Goal: Information Seeking & Learning: Learn about a topic

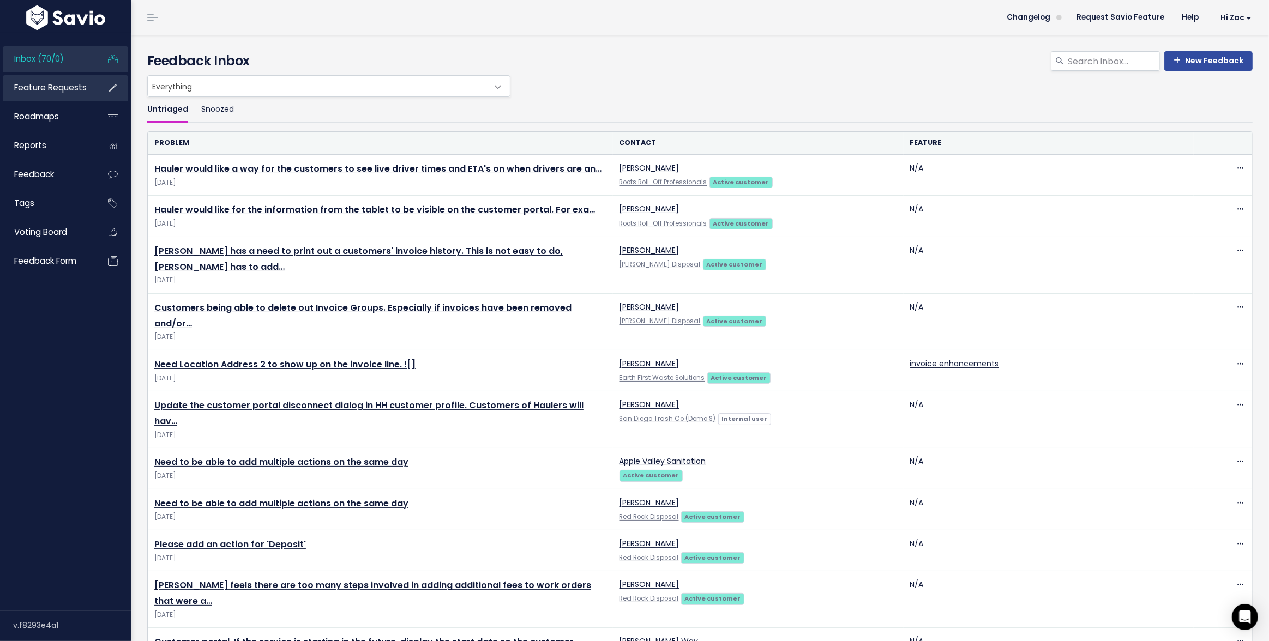
click at [73, 94] on link "Feature Requests" at bounding box center [47, 87] width 88 height 25
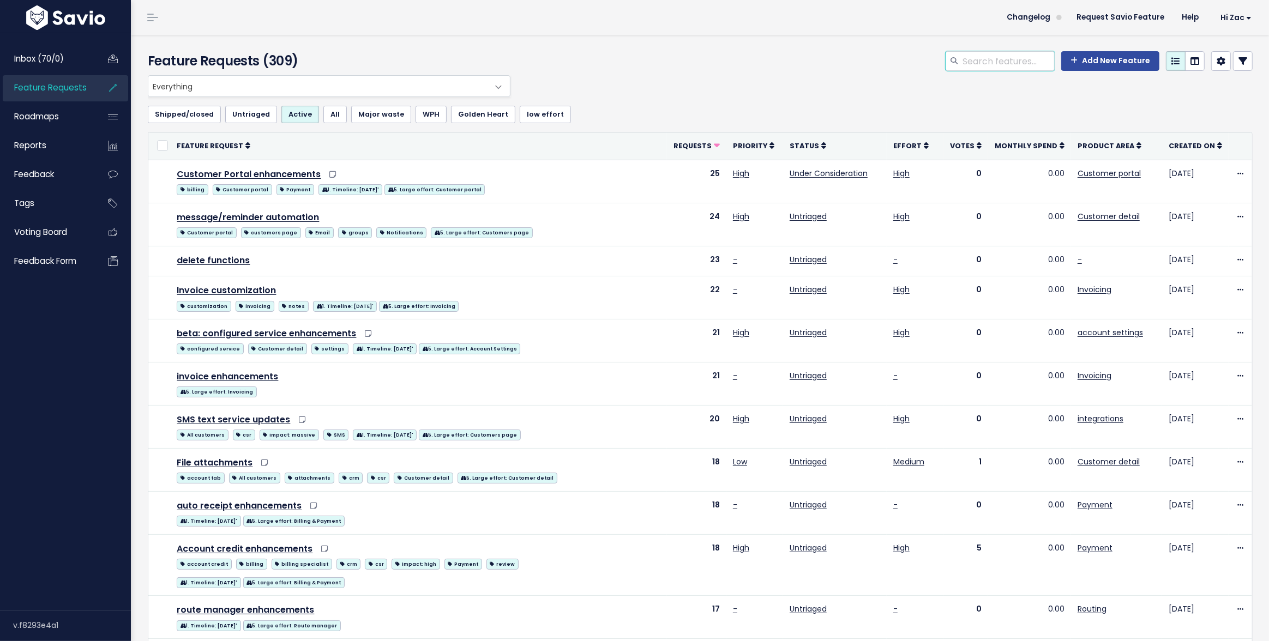
click at [984, 69] on input "search" at bounding box center [1007, 61] width 93 height 20
type input "invoice"
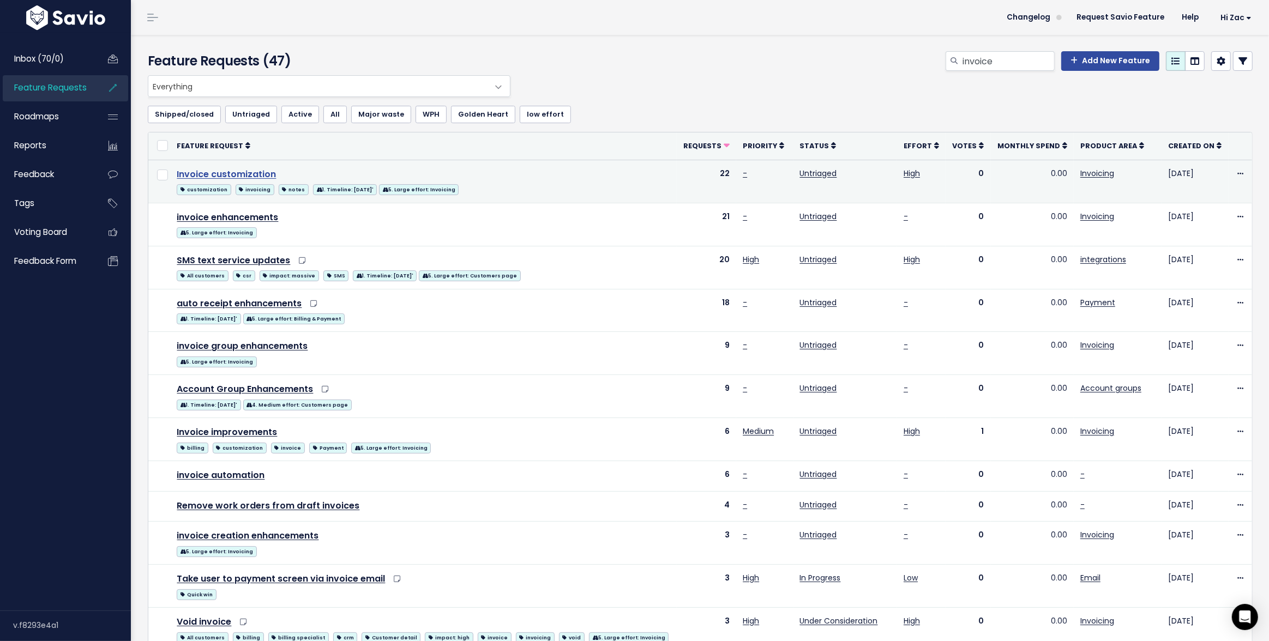
click at [236, 179] on link "Invoice customization" at bounding box center [226, 174] width 99 height 13
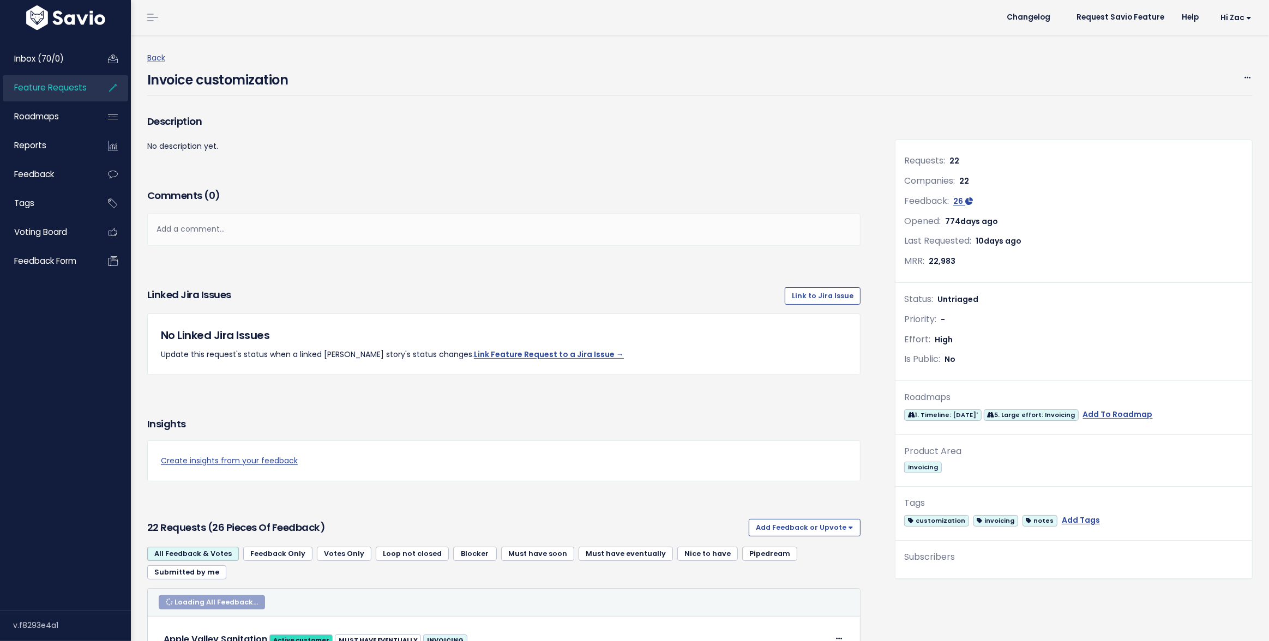
click at [236, 173] on div "Description No description yet." at bounding box center [504, 149] width 730 height 74
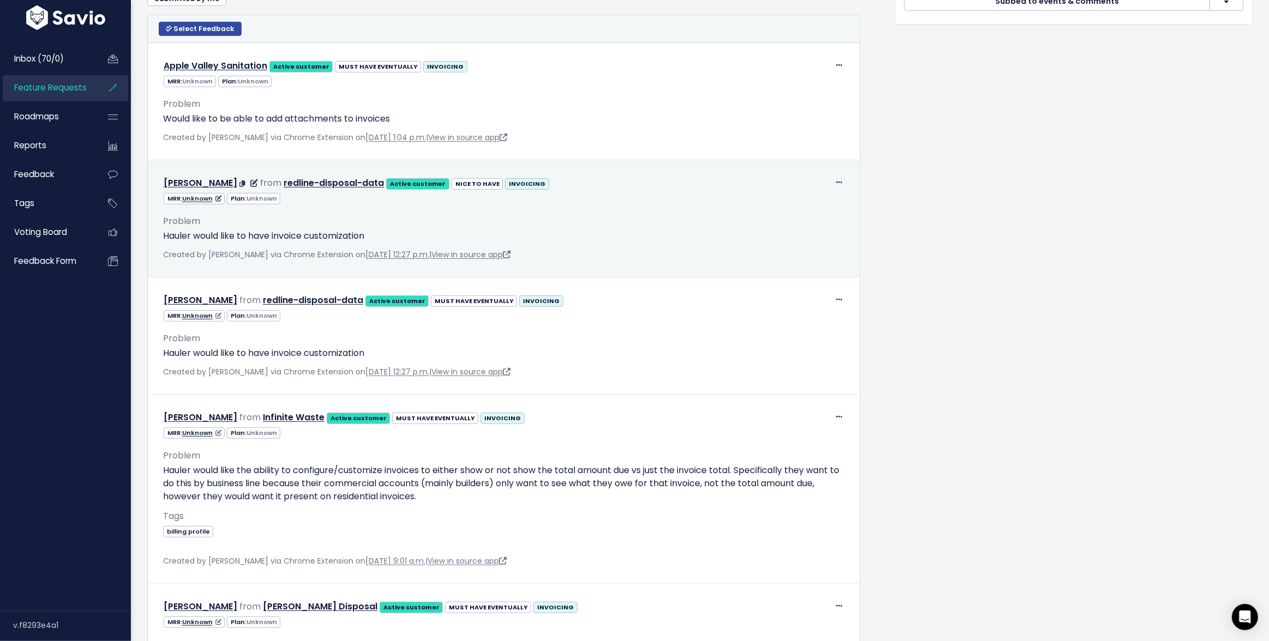
scroll to position [575, 0]
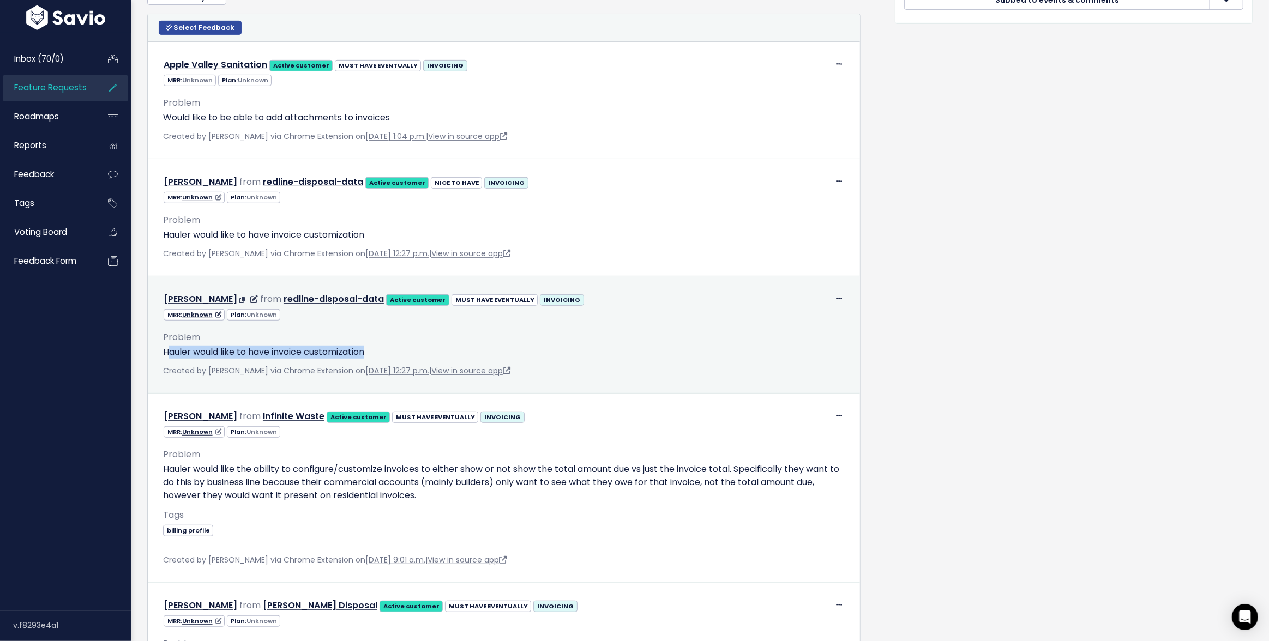
drag, startPoint x: 171, startPoint y: 339, endPoint x: 415, endPoint y: 339, distance: 244.8
click at [415, 346] on p "Hauler would like to have invoice customization" at bounding box center [504, 352] width 682 height 13
click at [419, 346] on p "Hauler would like to have invoice customization" at bounding box center [504, 352] width 682 height 13
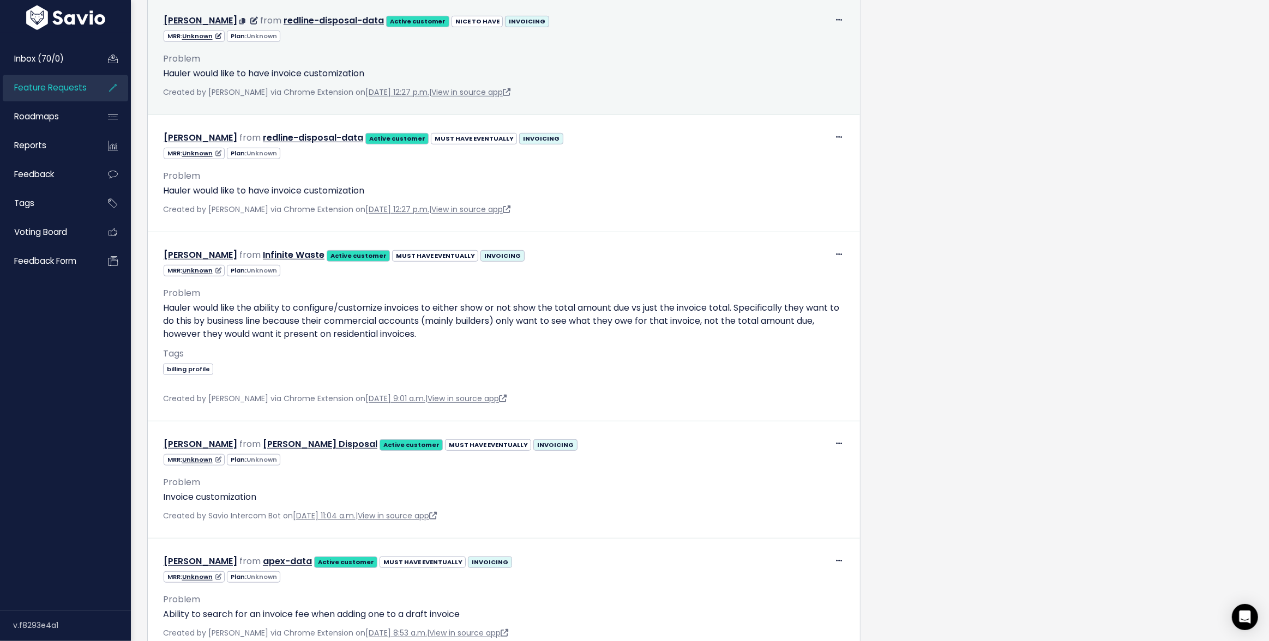
scroll to position [737, 0]
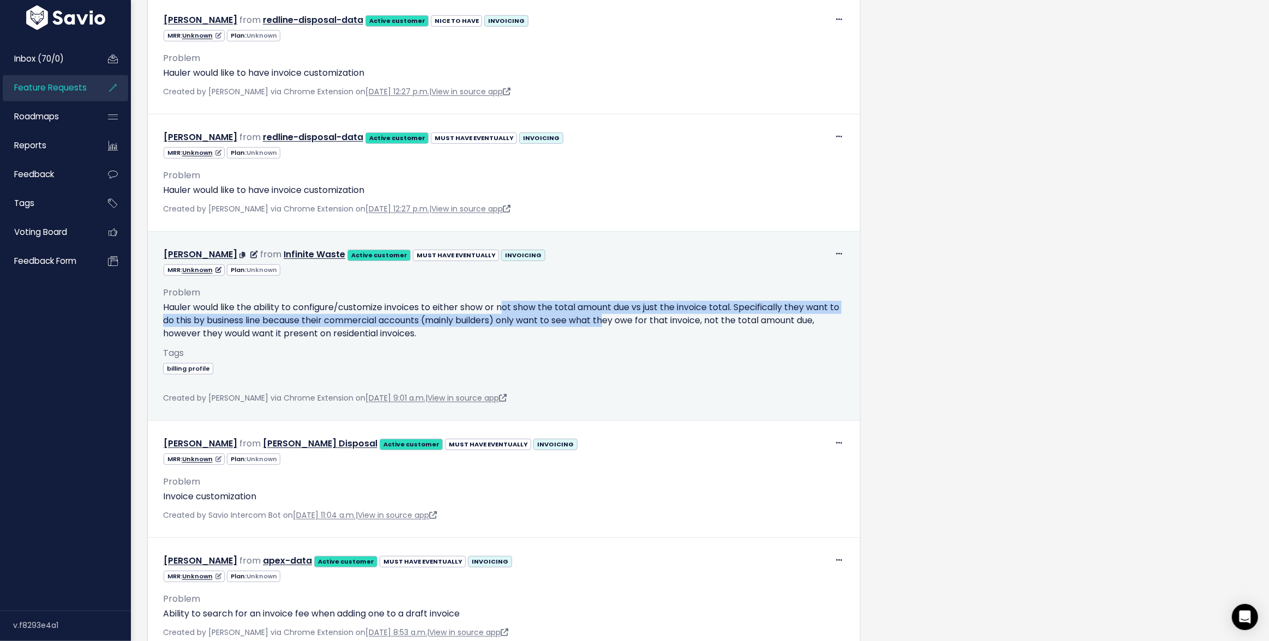
drag, startPoint x: 508, startPoint y: 298, endPoint x: 618, endPoint y: 300, distance: 110.7
click at [619, 301] on p "Hauler would like the ability to configure/customize invoices to either show or…" at bounding box center [504, 320] width 682 height 39
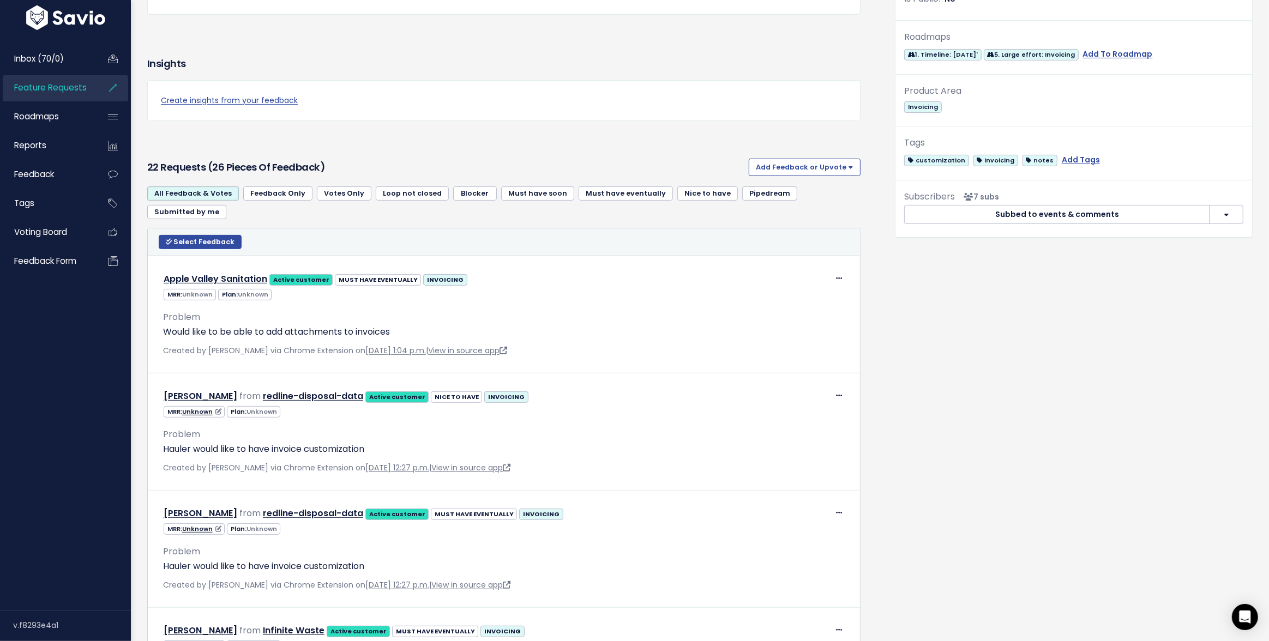
scroll to position [0, 0]
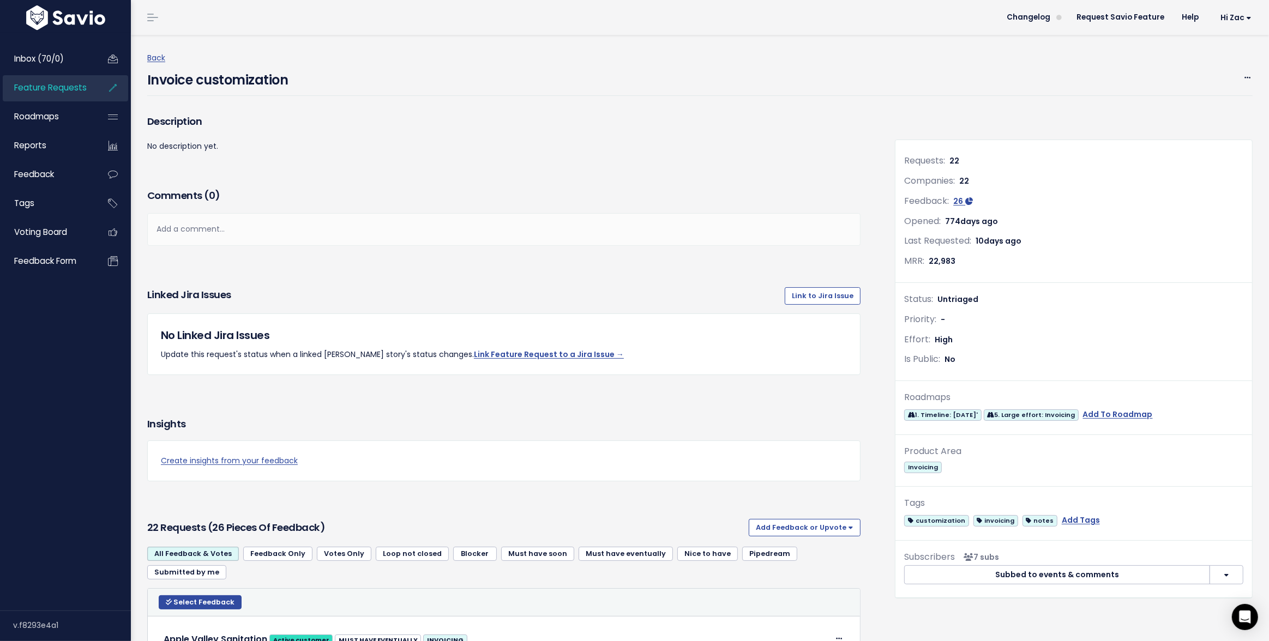
click at [50, 87] on span "Feature Requests" at bounding box center [50, 87] width 73 height 11
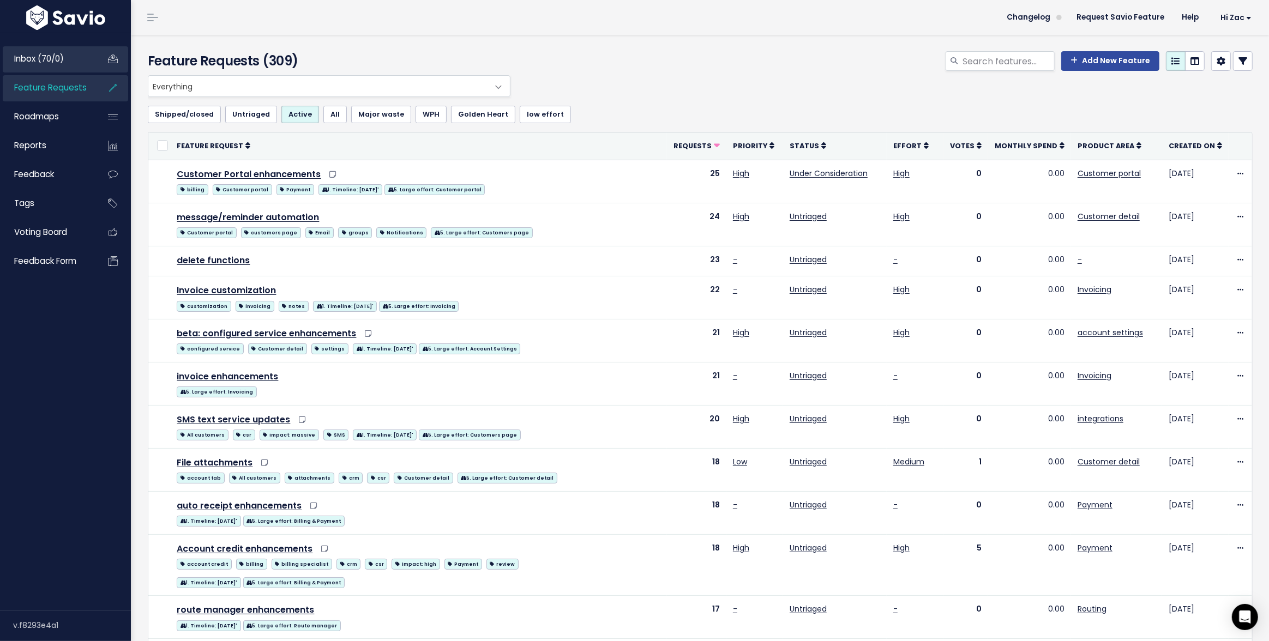
click at [82, 63] on link "Inbox (70/0)" at bounding box center [47, 58] width 88 height 25
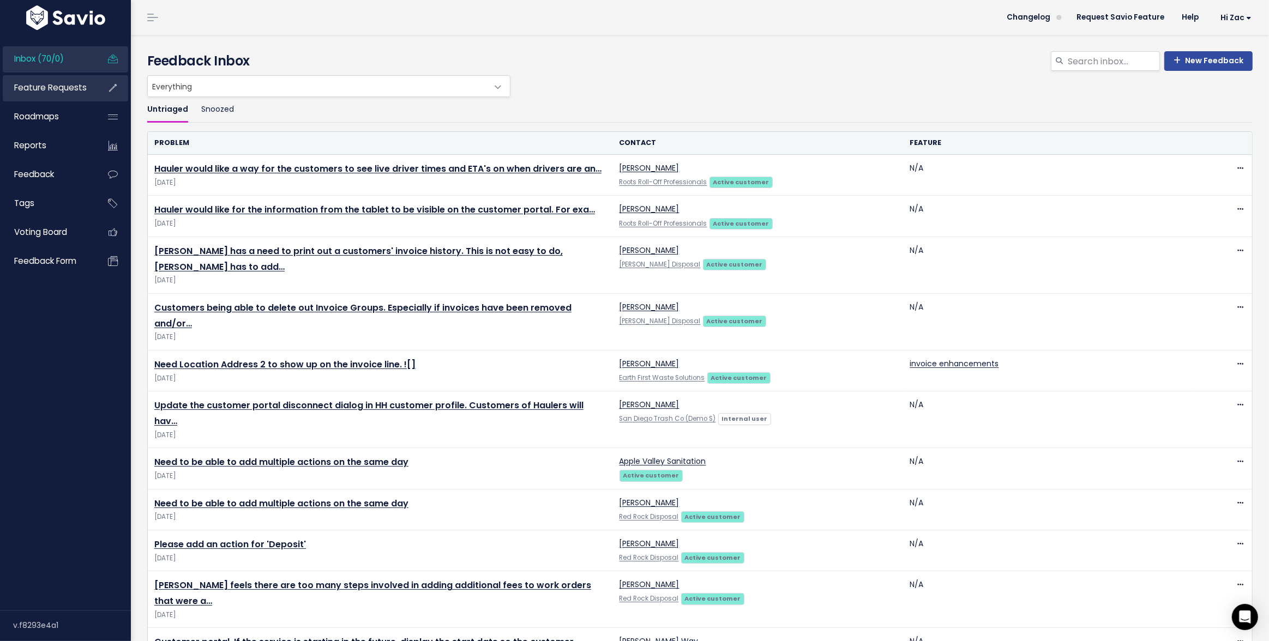
click at [69, 97] on link "Feature Requests" at bounding box center [47, 87] width 88 height 25
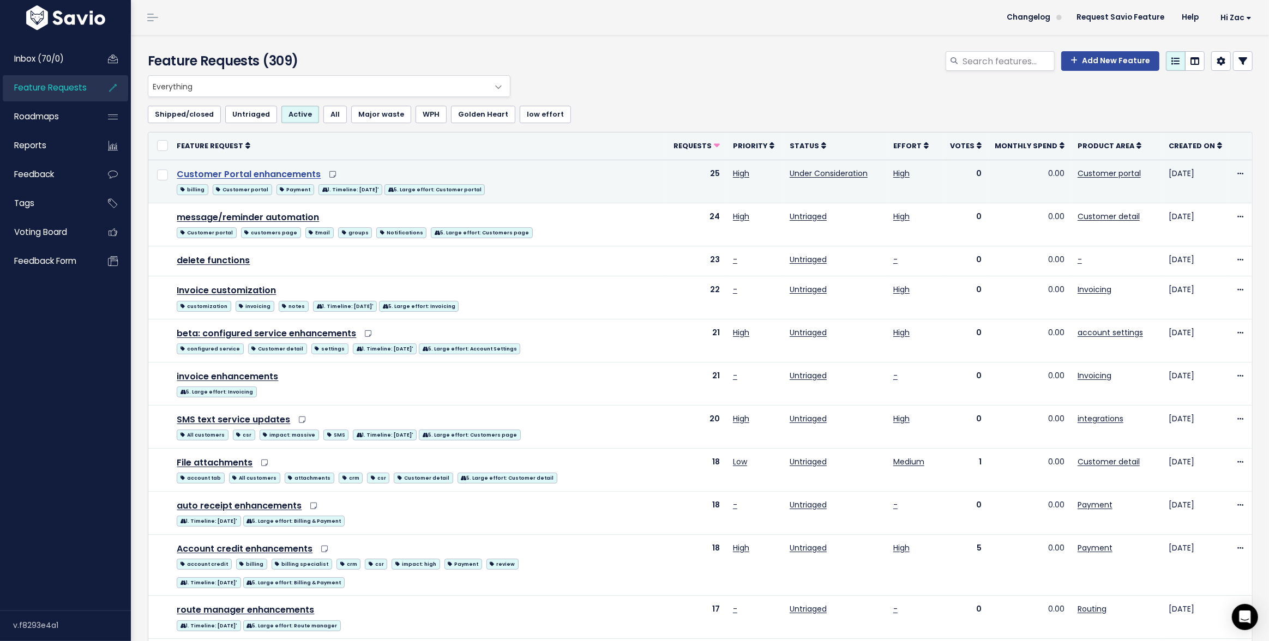
click at [277, 174] on link "Customer Portal enhancements" at bounding box center [249, 174] width 144 height 13
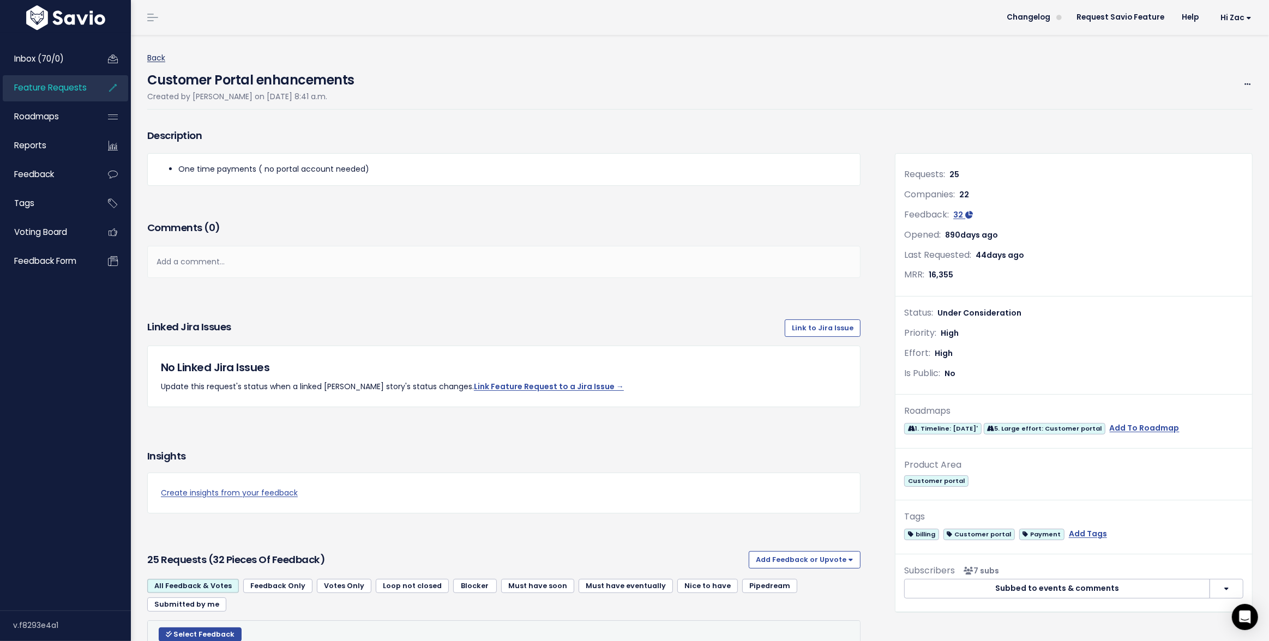
click at [159, 60] on link "Back" at bounding box center [156, 57] width 18 height 11
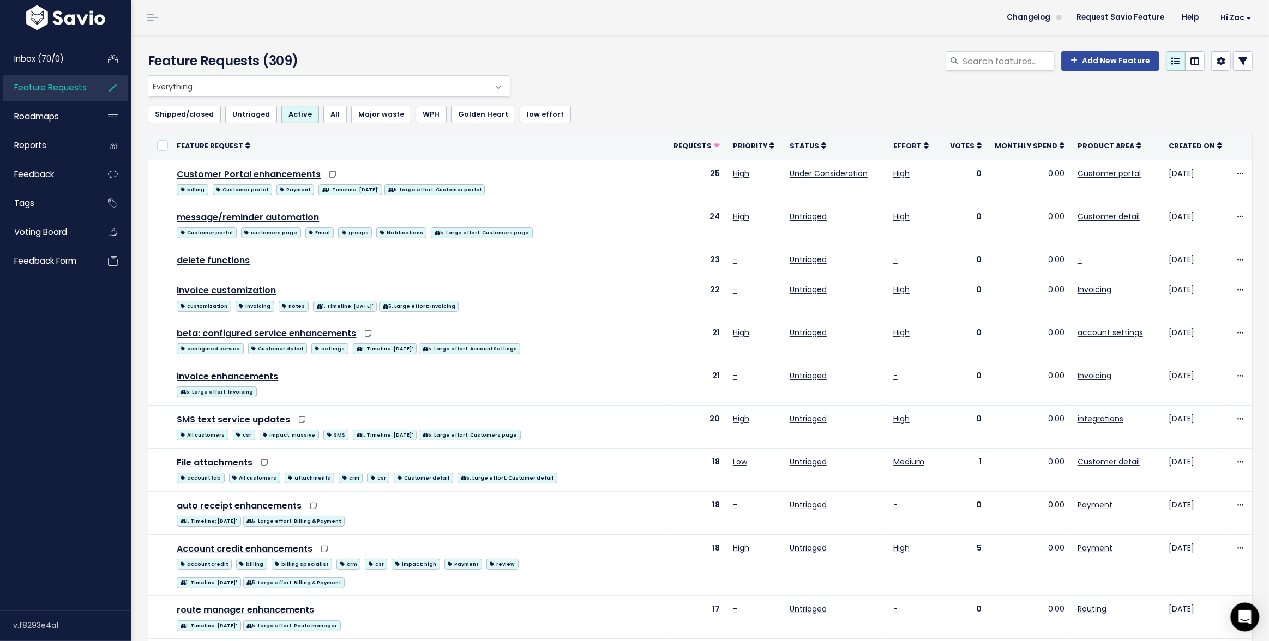
click at [1246, 614] on icon "Open Intercom Messenger" at bounding box center [1244, 617] width 13 height 14
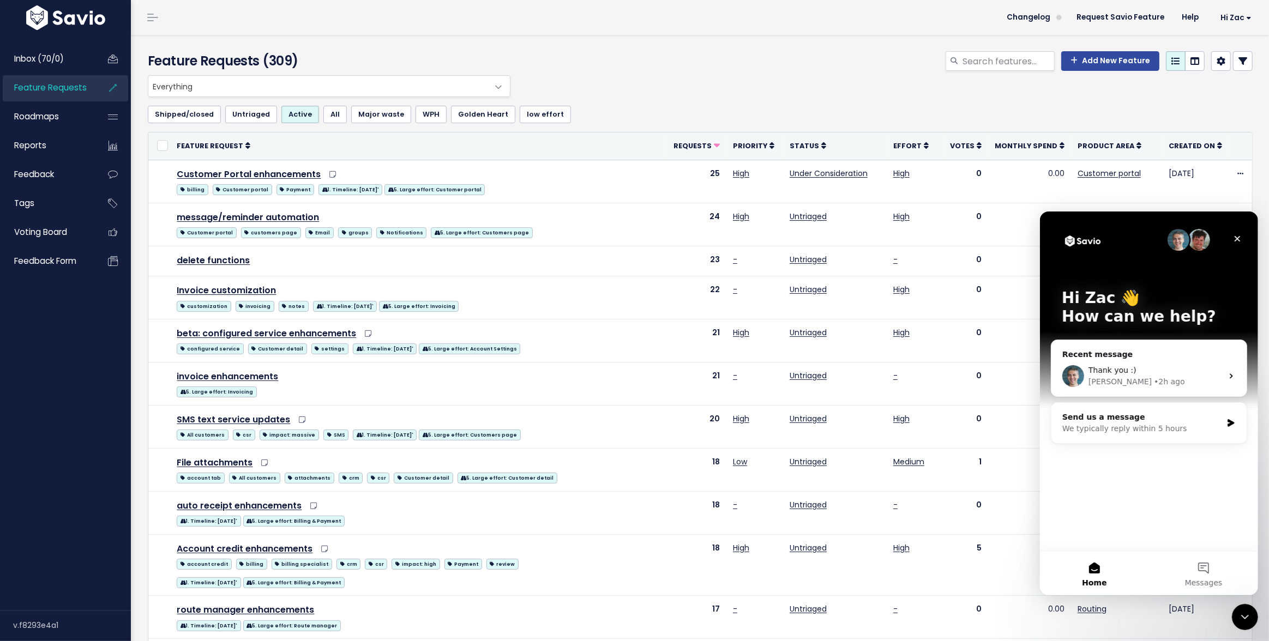
click at [605, 77] on div "Everything No Product Area Onboarding Billing Routing Invoicing Payment Work or…" at bounding box center [697, 86] width 1105 height 22
click at [1230, 610] on html at bounding box center [1243, 616] width 26 height 26
click at [32, 151] on span "Reports" at bounding box center [30, 145] width 32 height 11
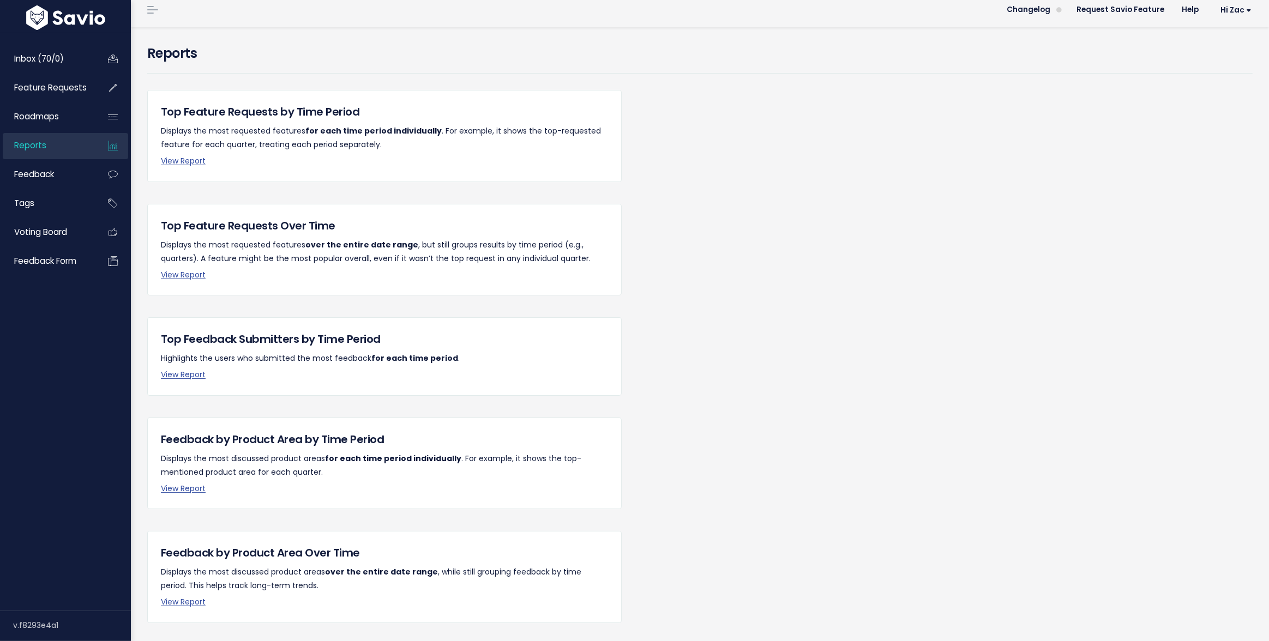
scroll to position [9, 0]
click at [193, 275] on link "View Report" at bounding box center [183, 273] width 45 height 11
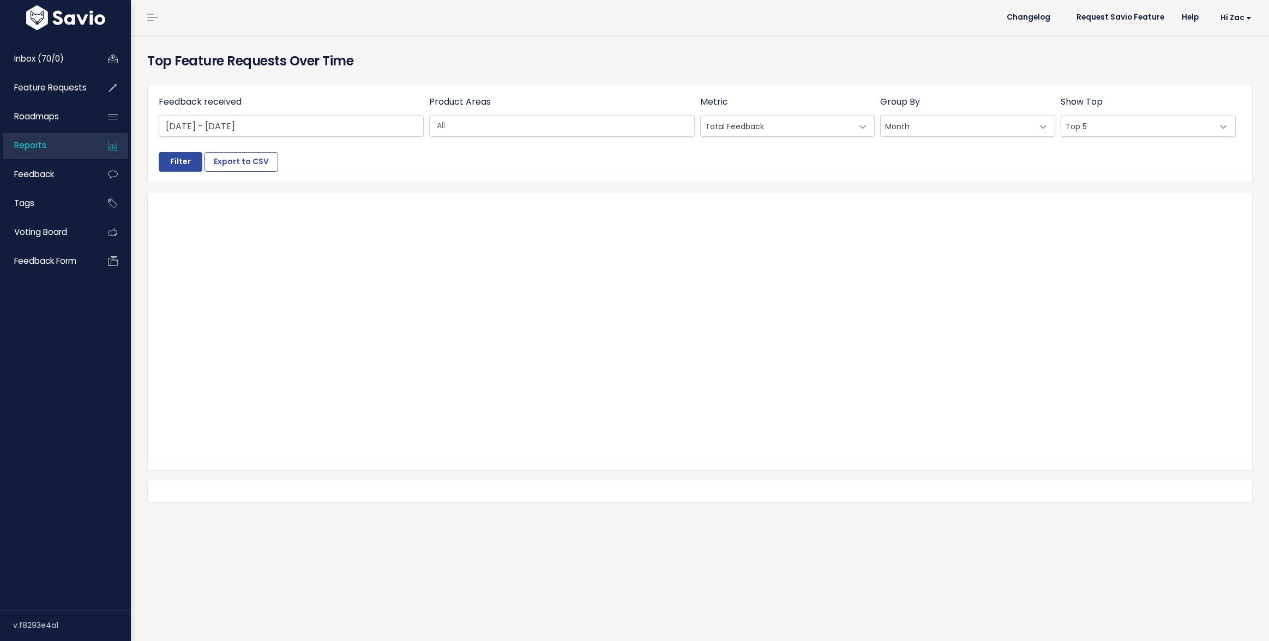
select select
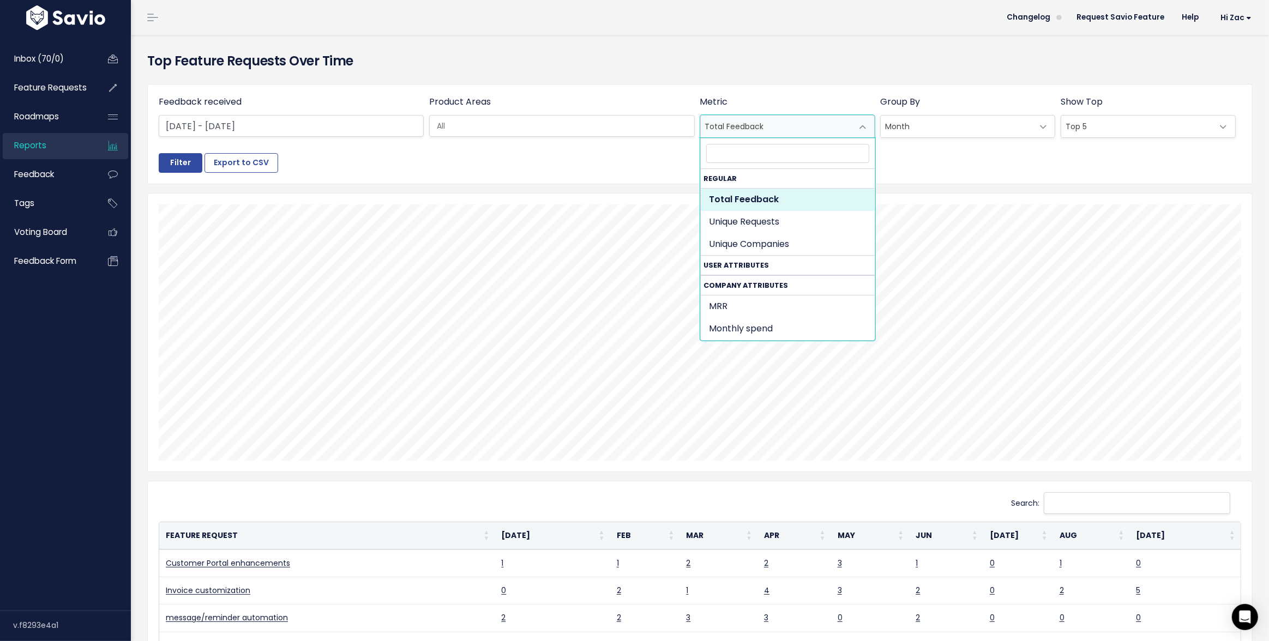
click at [798, 129] on span "Total Feedback" at bounding box center [777, 127] width 152 height 22
select select "unique_requests"
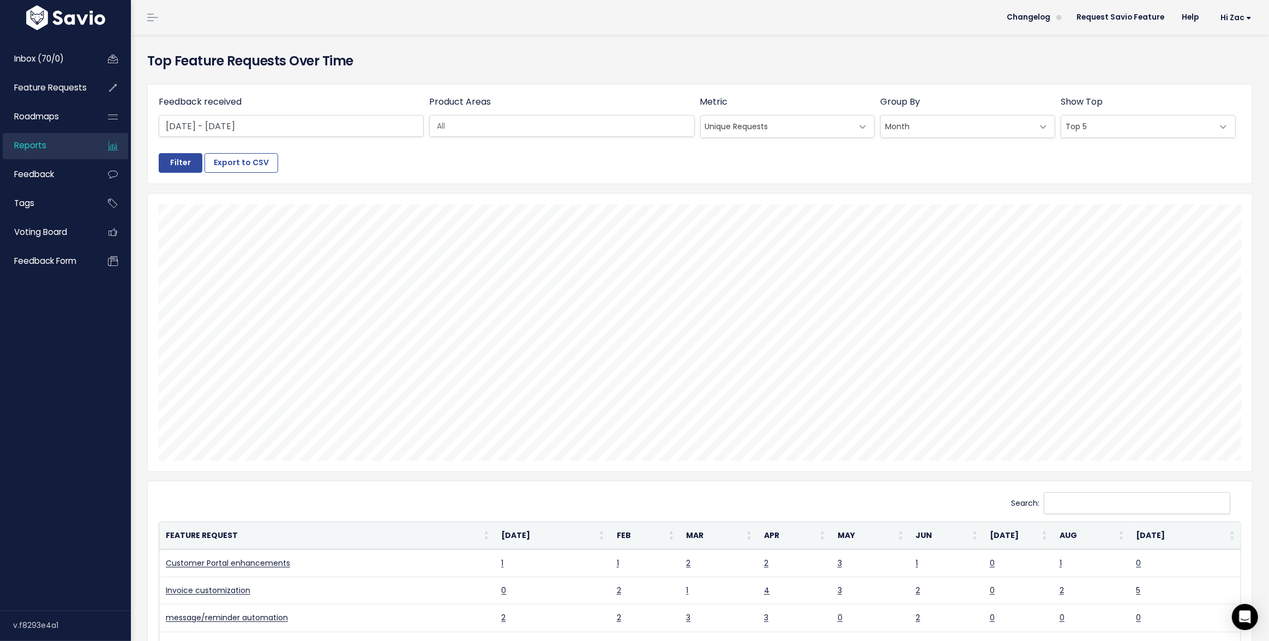
click at [636, 122] on input "search" at bounding box center [568, 126] width 272 height 11
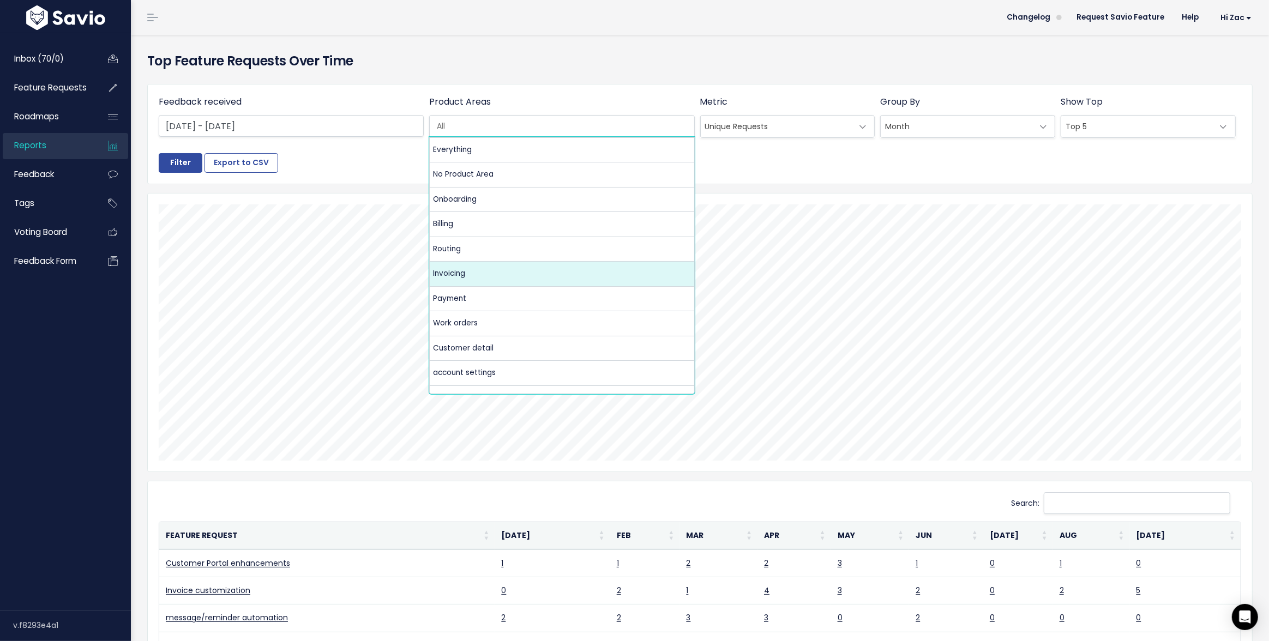
select select "MAIN:INVOICING"
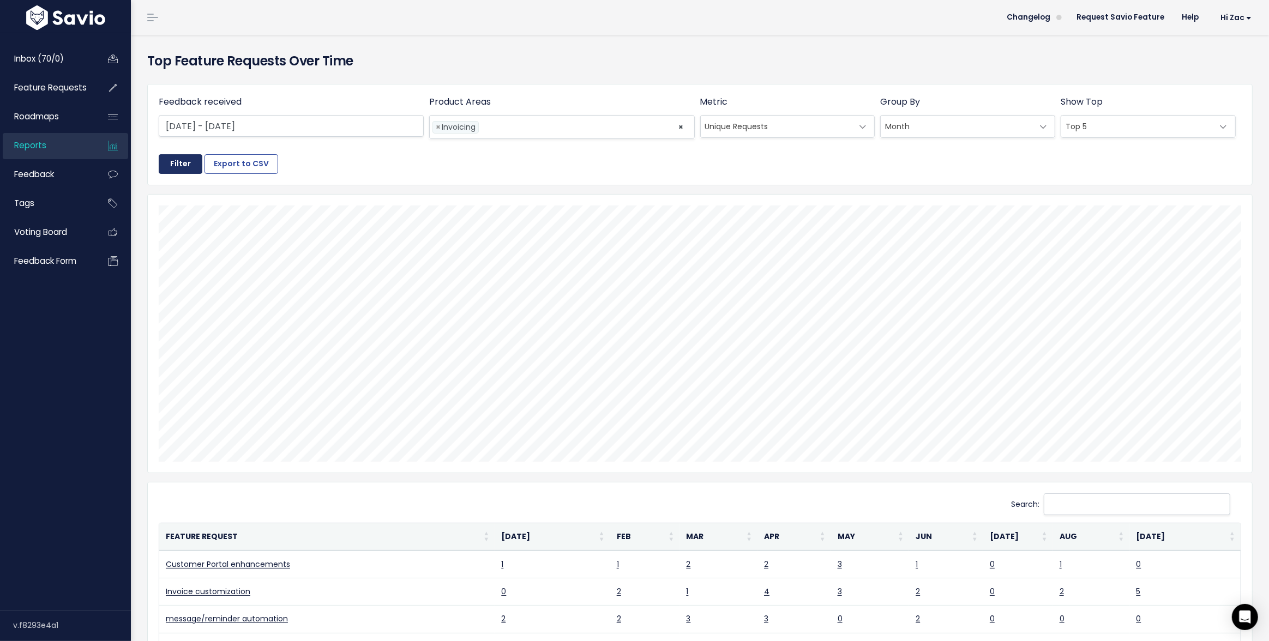
click at [169, 168] on input "Filter" at bounding box center [181, 164] width 44 height 20
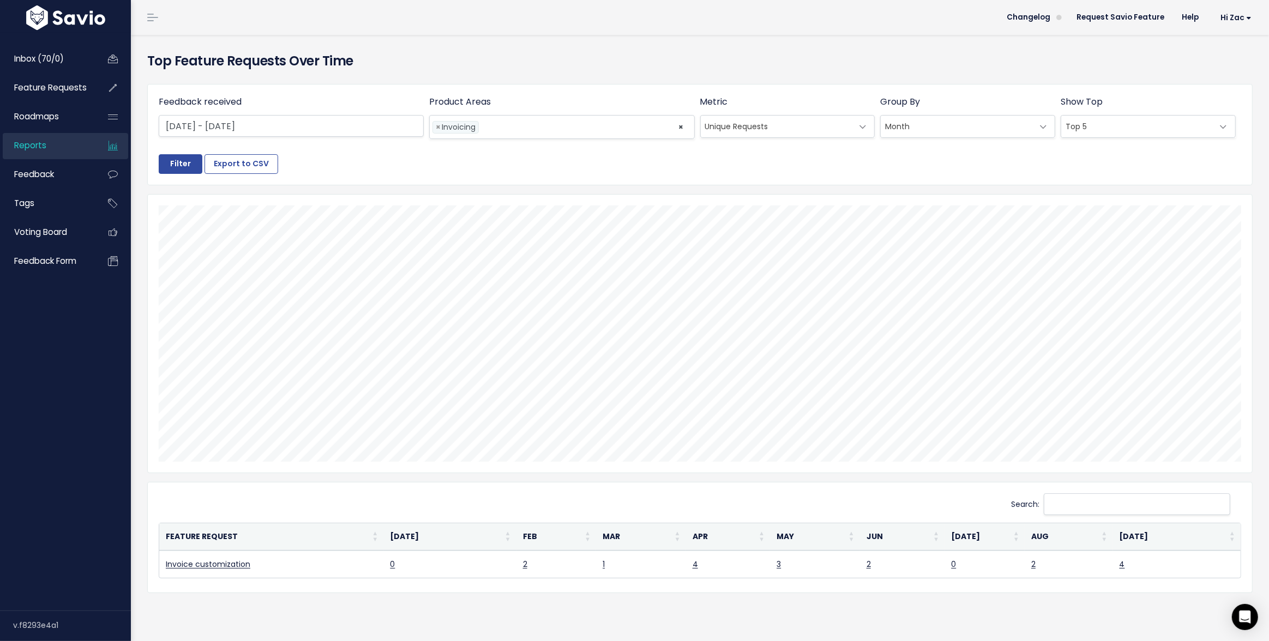
scroll to position [2, 0]
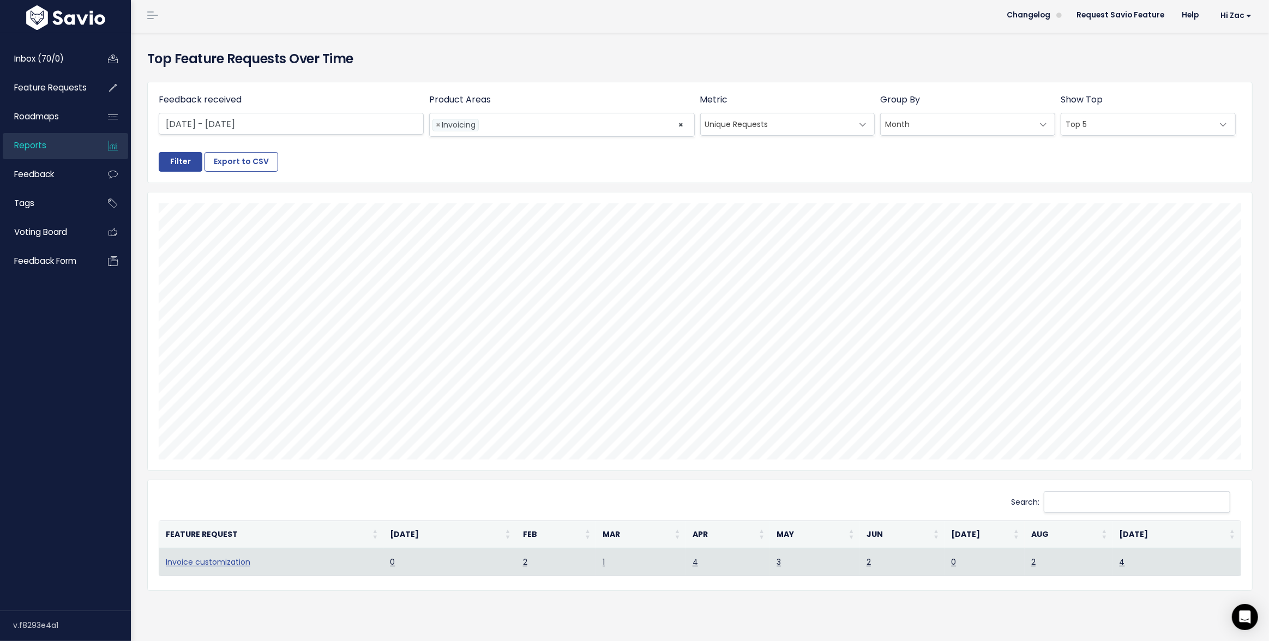
click at [192, 560] on link "Invoice customization" at bounding box center [208, 562] width 85 height 11
click at [695, 563] on link "4" at bounding box center [694, 562] width 5 height 11
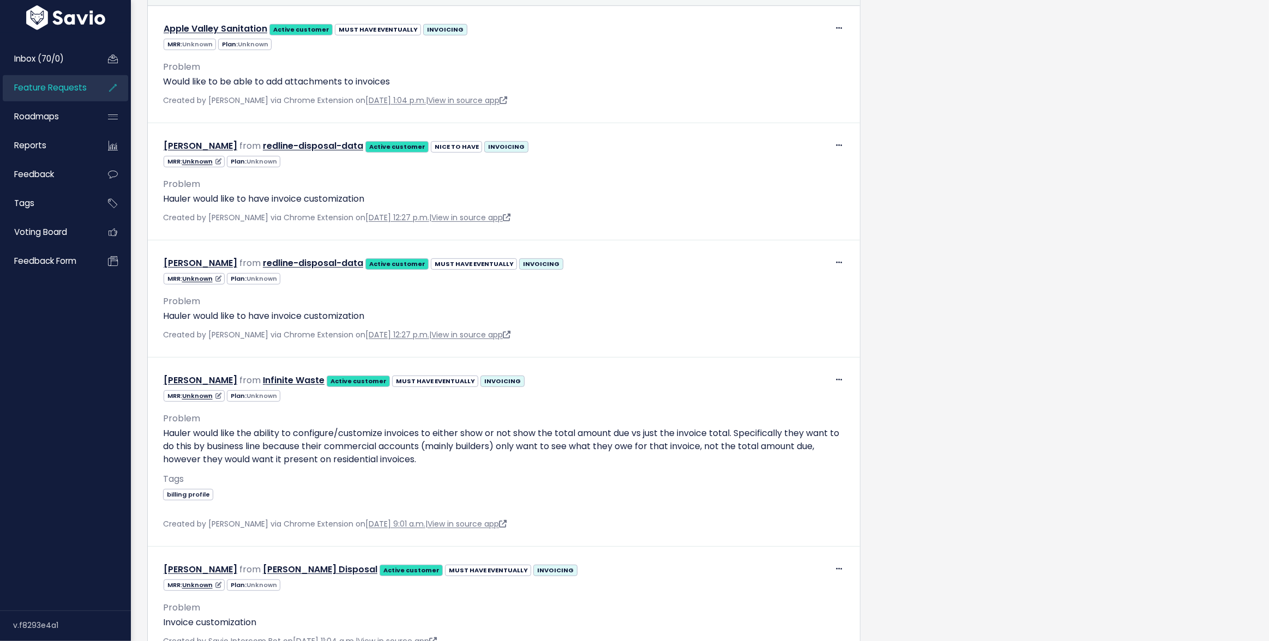
scroll to position [42, 0]
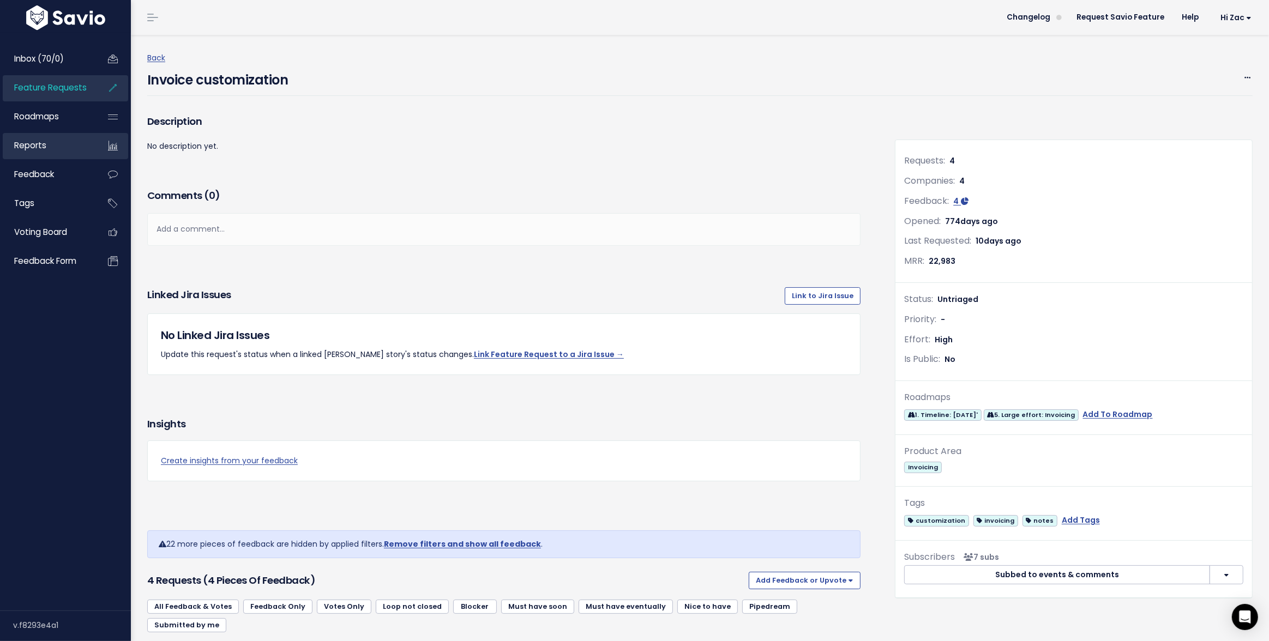
click at [53, 145] on link "Reports" at bounding box center [47, 145] width 88 height 25
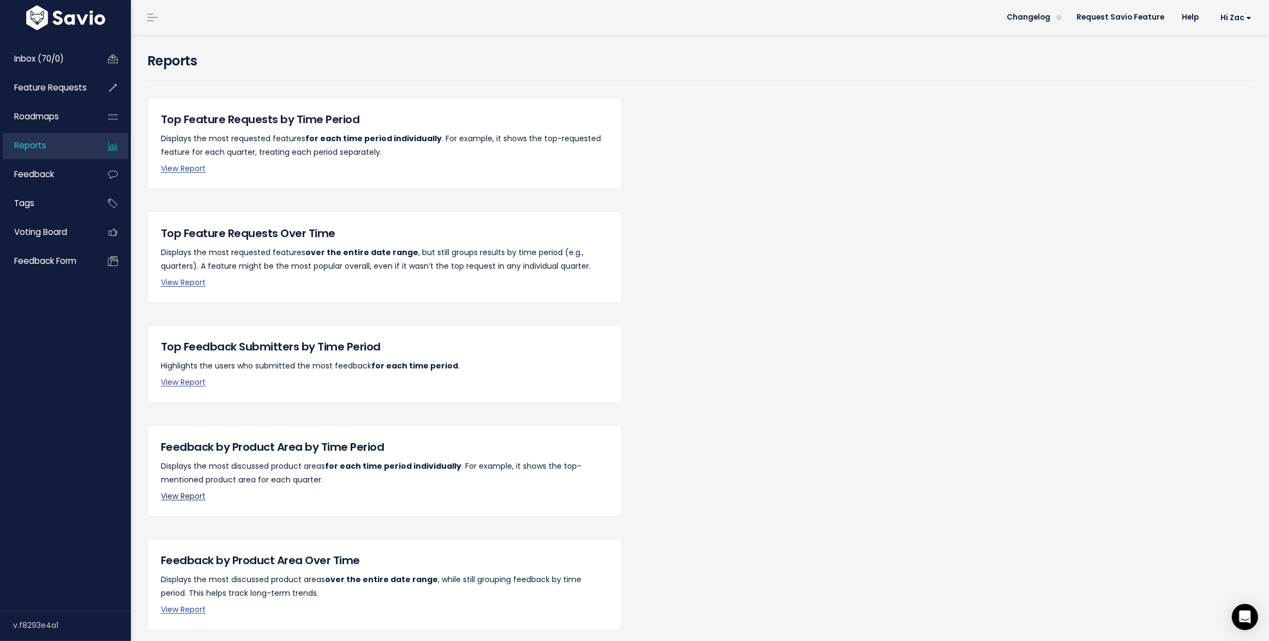
click at [198, 497] on link "View Report" at bounding box center [183, 496] width 45 height 11
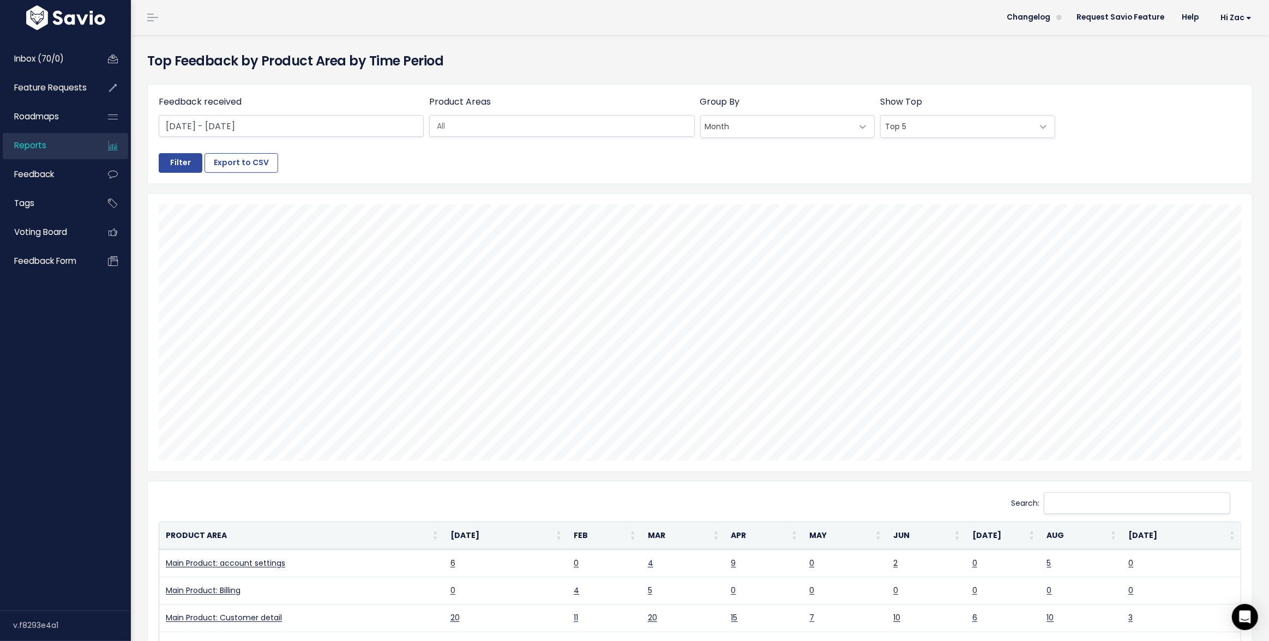
click at [664, 142] on div "Feedback received [DATE] - [DATE] Product Areas Everything No Product Area Onbo…" at bounding box center [697, 124] width 1082 height 58
click at [661, 137] on div "Product Areas Everything No Product Area Onboarding Billing Routing Invoicing P…" at bounding box center [561, 117] width 270 height 45
click at [659, 131] on ul at bounding box center [562, 126] width 264 height 21
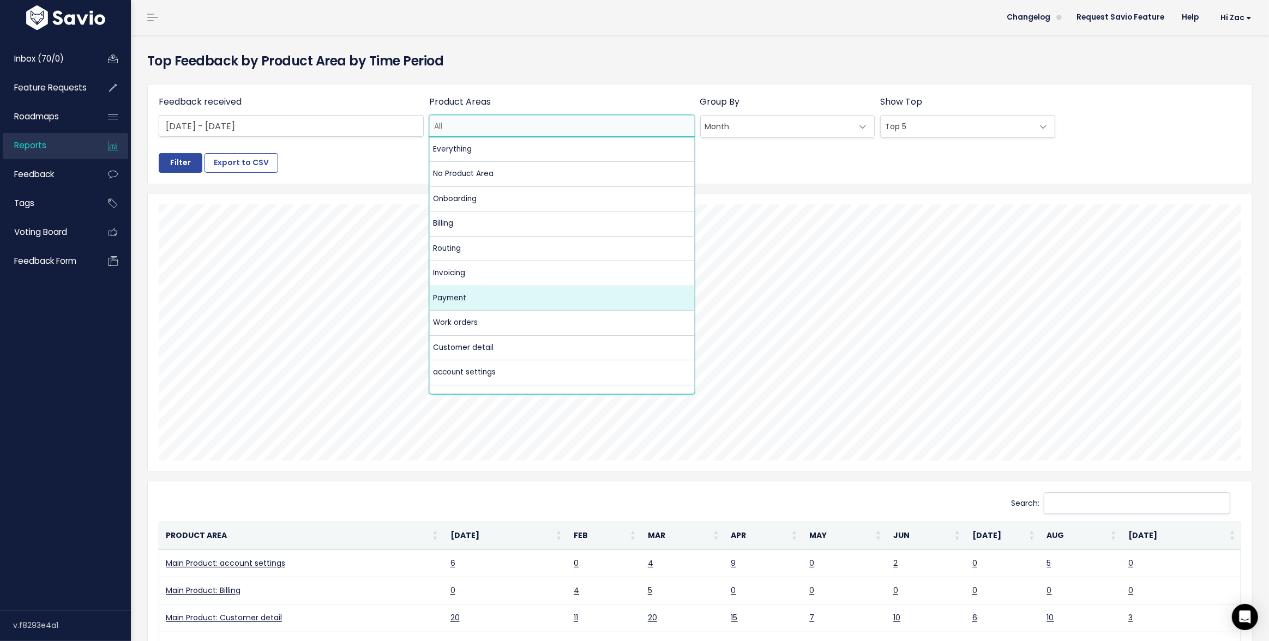
scroll to position [2, 0]
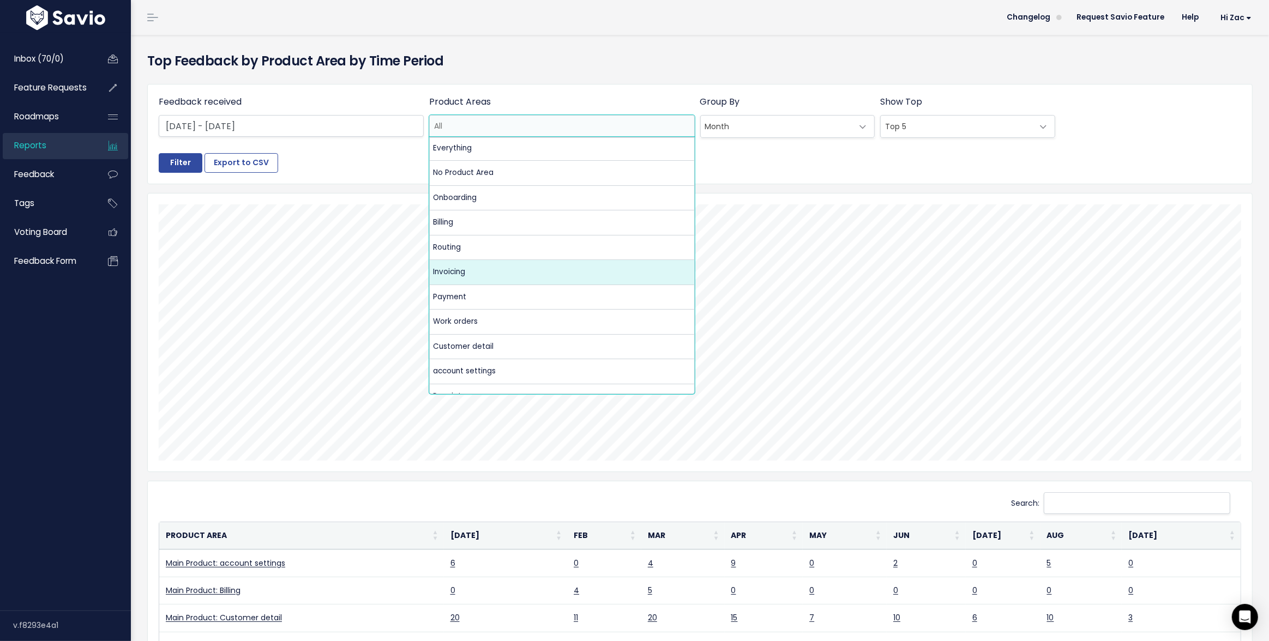
select select "MAIN:INVOICING"
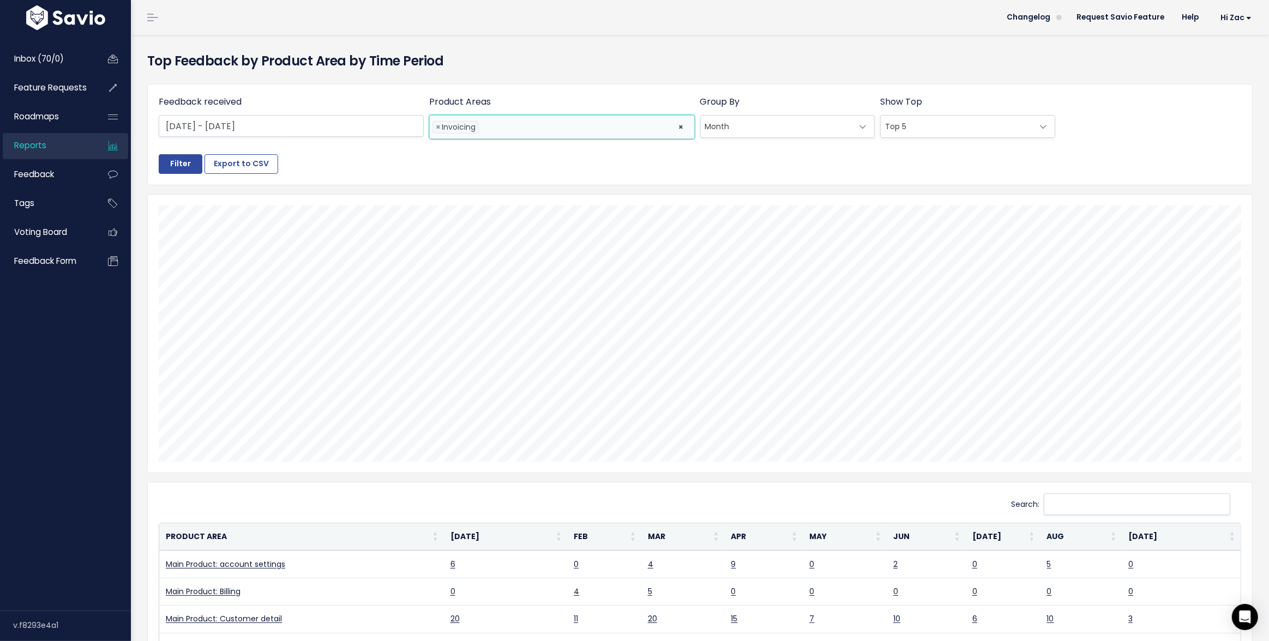
scroll to position [64, 0]
click at [183, 169] on input "Filter" at bounding box center [181, 164] width 44 height 20
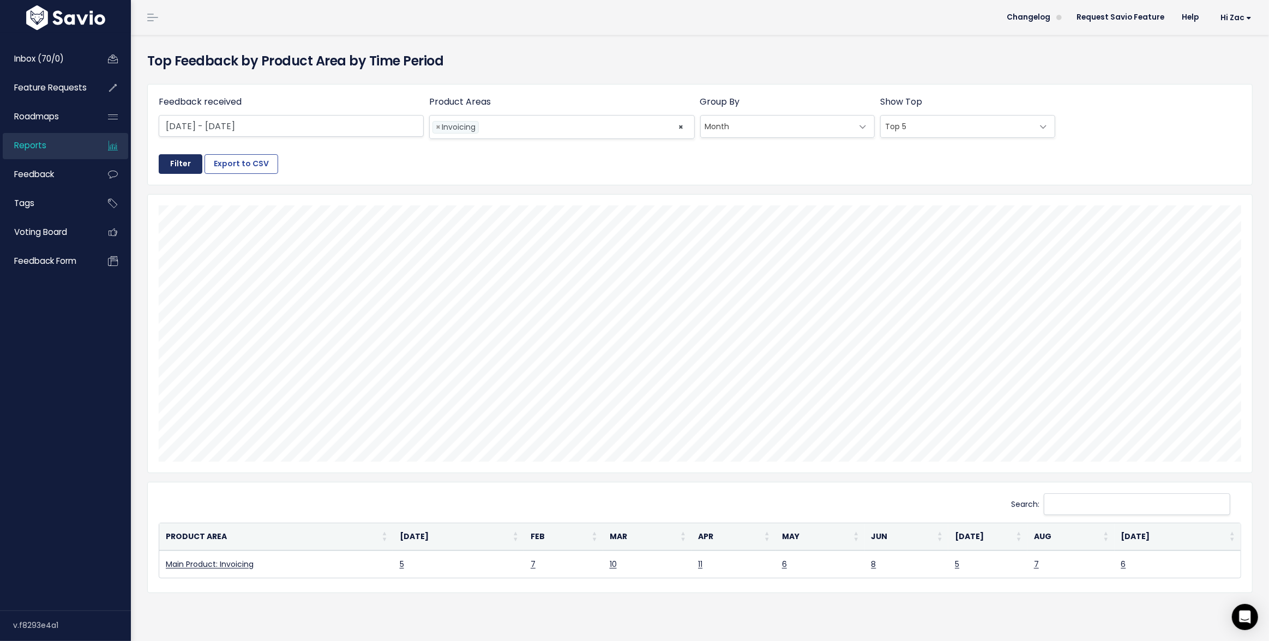
scroll to position [2, 0]
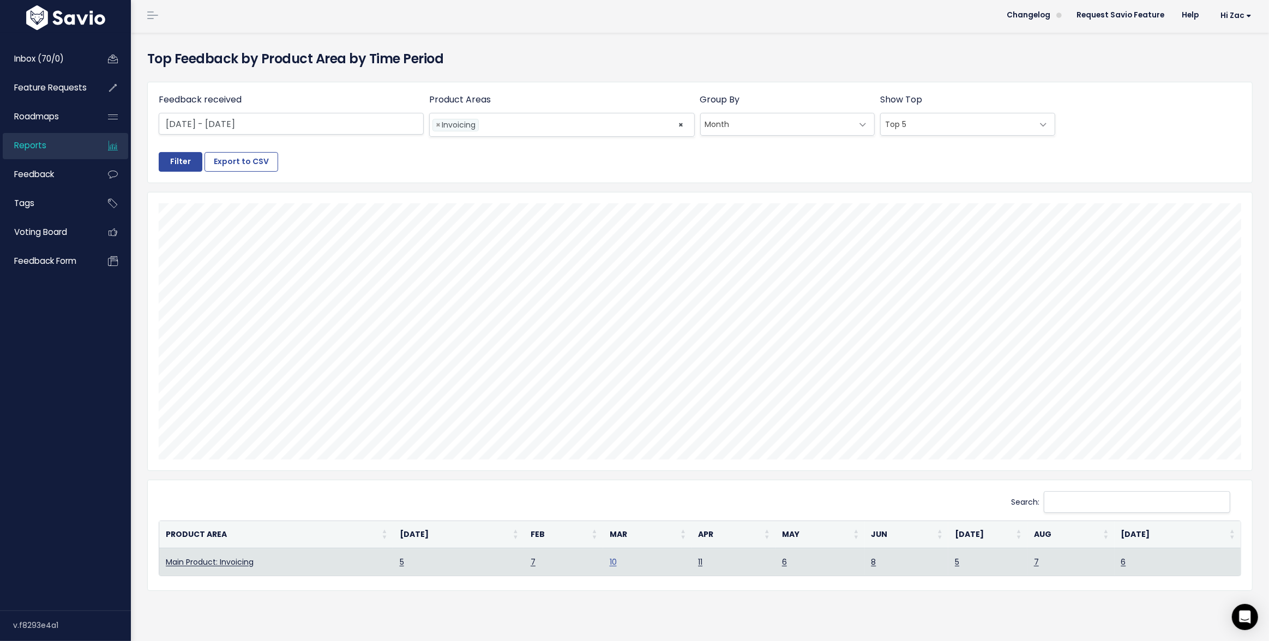
click at [615, 564] on link "10" at bounding box center [613, 562] width 7 height 11
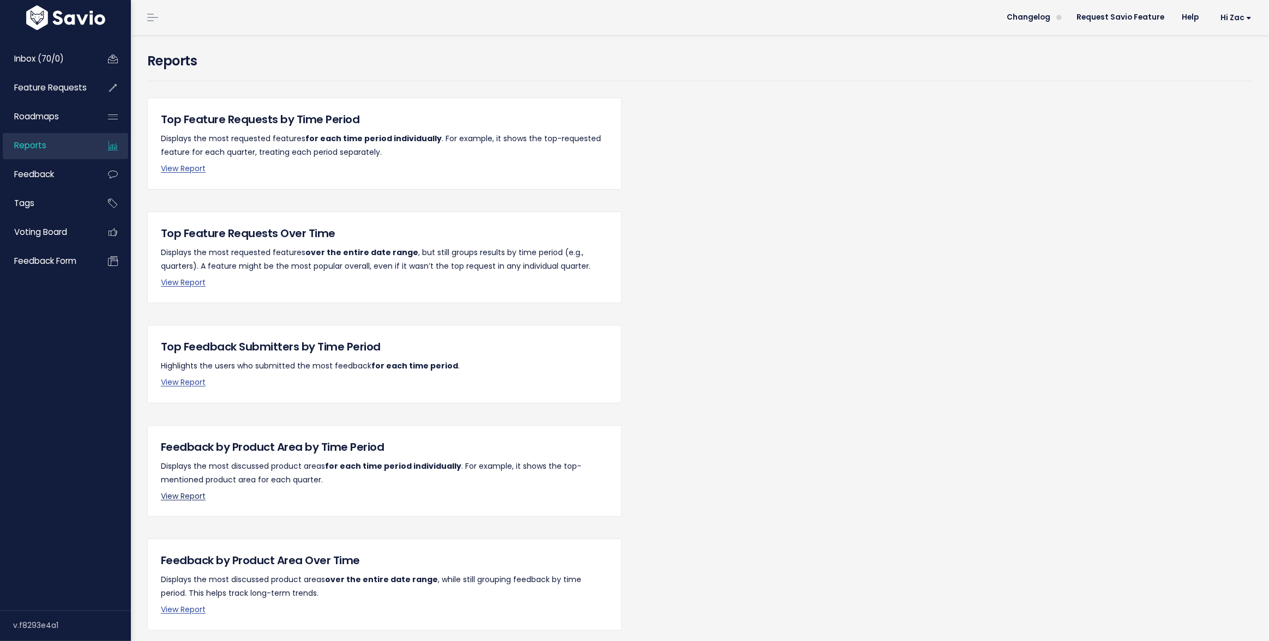
click at [177, 493] on link "View Report" at bounding box center [183, 496] width 45 height 11
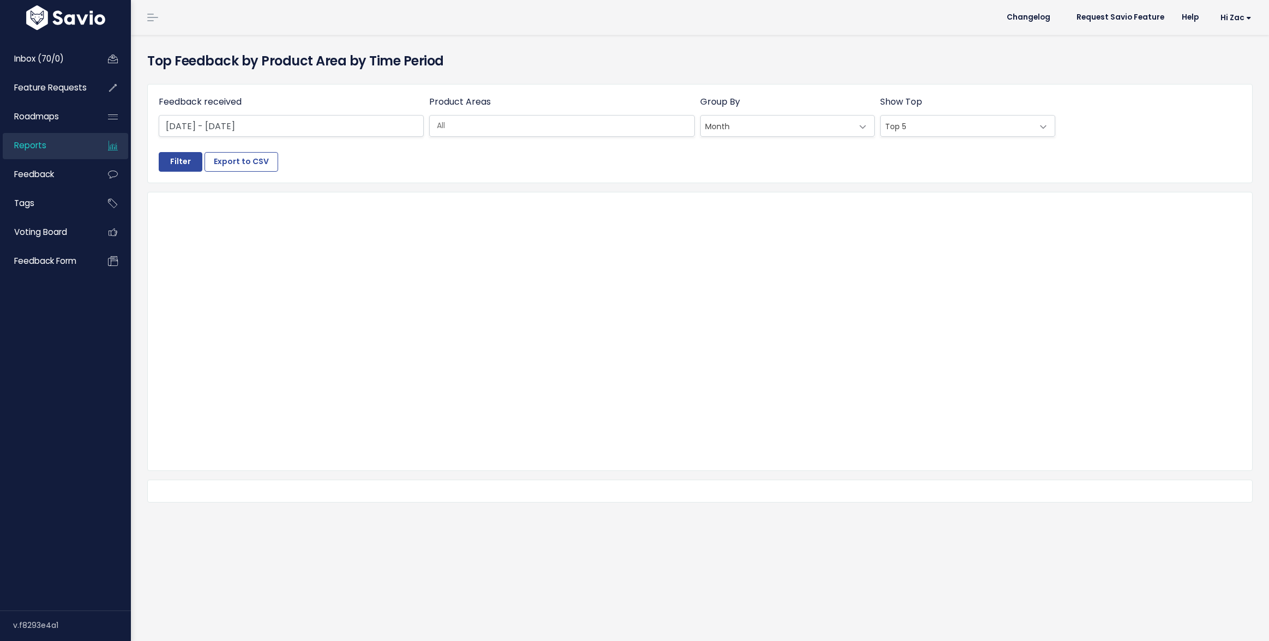
select select
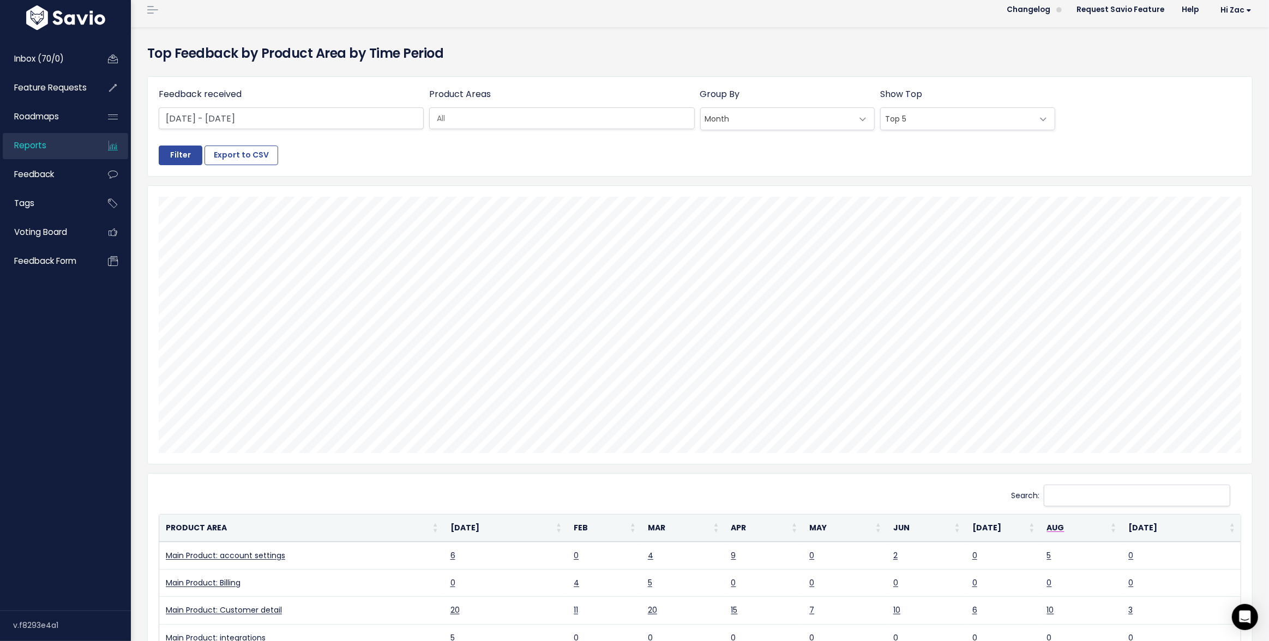
scroll to position [10, 0]
click at [599, 131] on div "Feedback received [DATE] - [DATE] Product Areas Everything No Product Area Onbo…" at bounding box center [697, 114] width 1082 height 58
click at [598, 116] on input "search" at bounding box center [568, 115] width 272 height 11
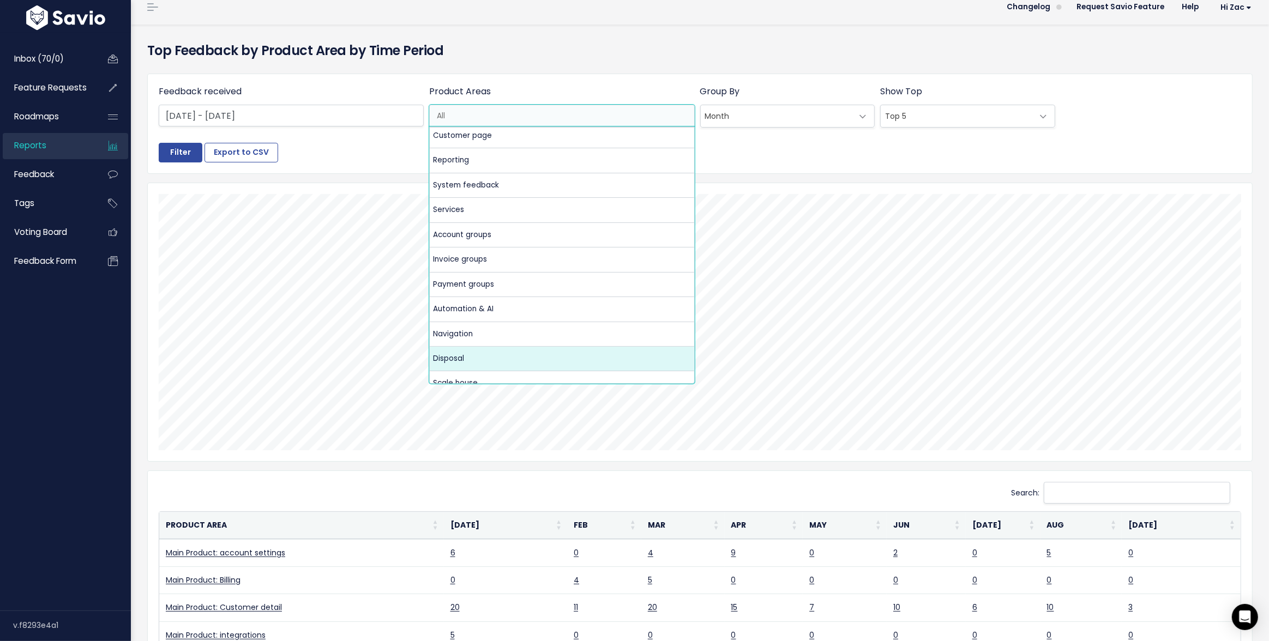
scroll to position [549, 0]
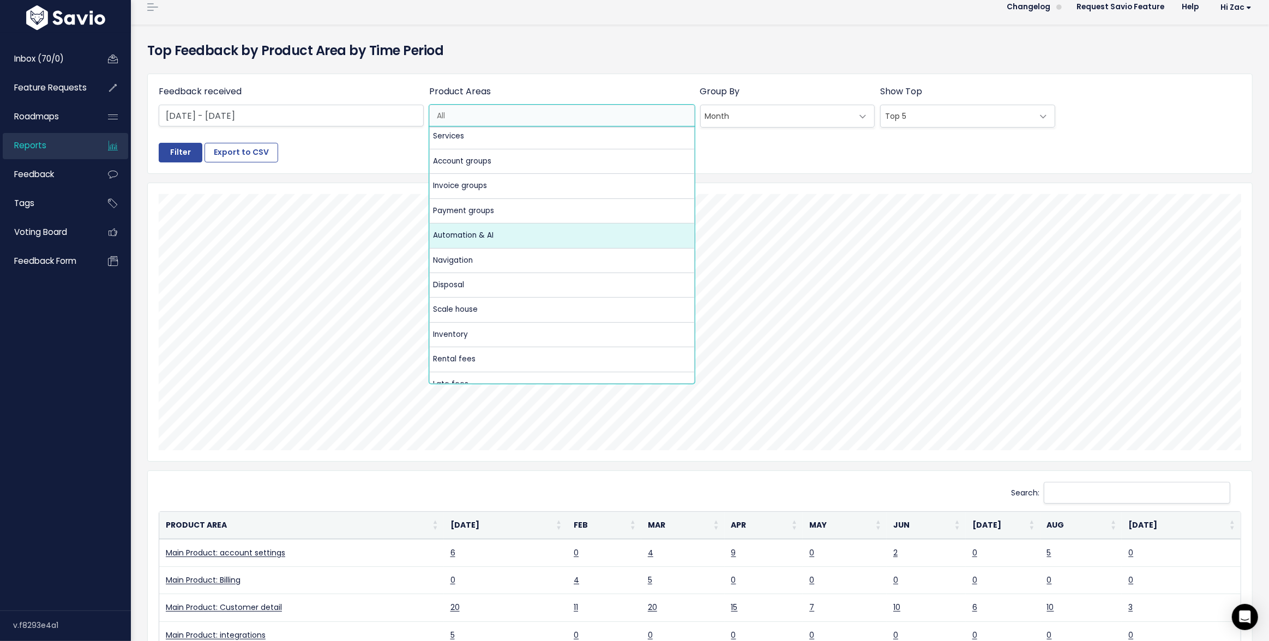
click at [355, 170] on div "Feedback received [DATE] - [DATE] Product Areas Everything No Product Area Onbo…" at bounding box center [700, 123] width 1104 height 99
